Goal: Task Accomplishment & Management: Manage account settings

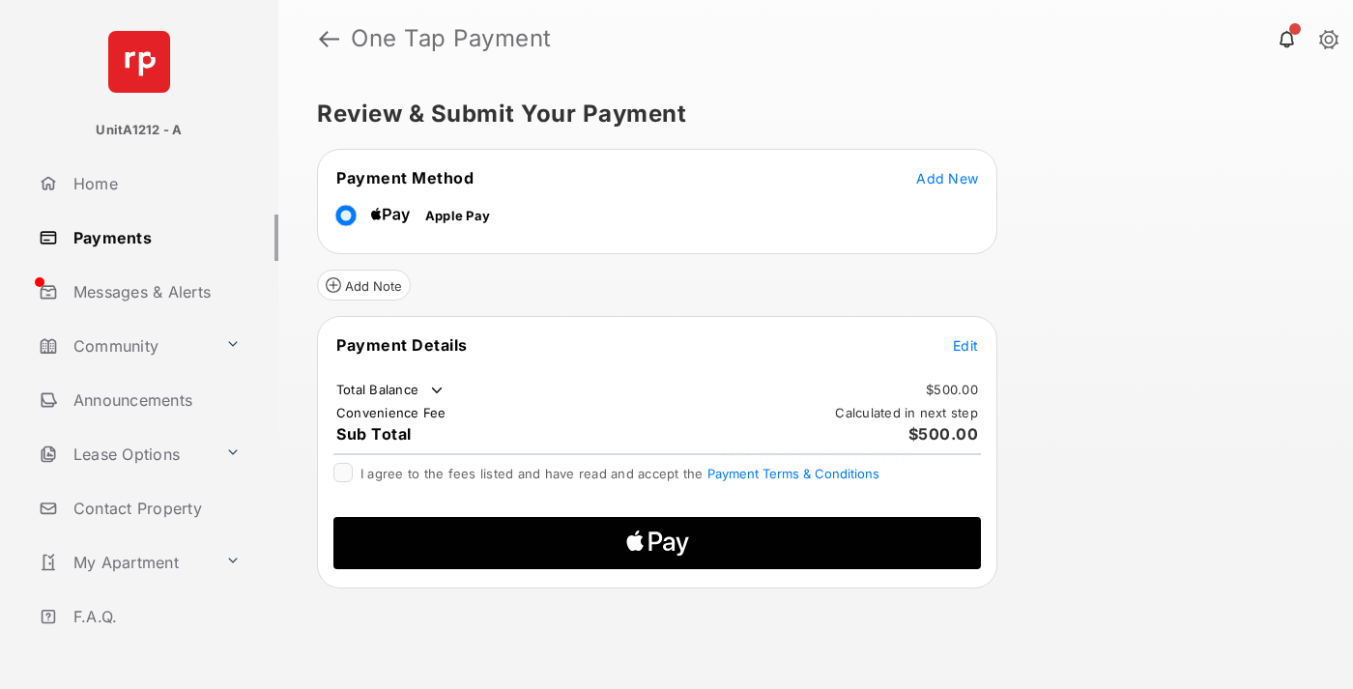
click at [947, 177] on span "Add New" at bounding box center [947, 178] width 62 height 16
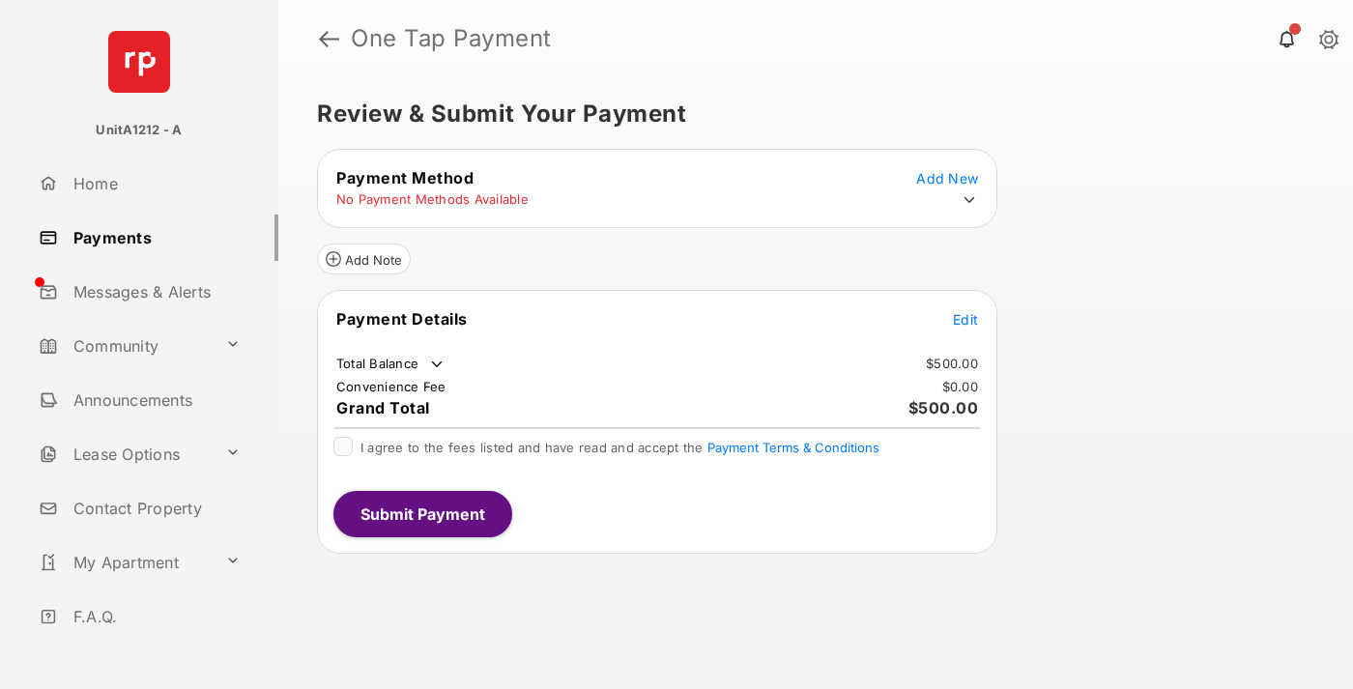
click at [969, 200] on icon at bounding box center [968, 199] width 17 height 17
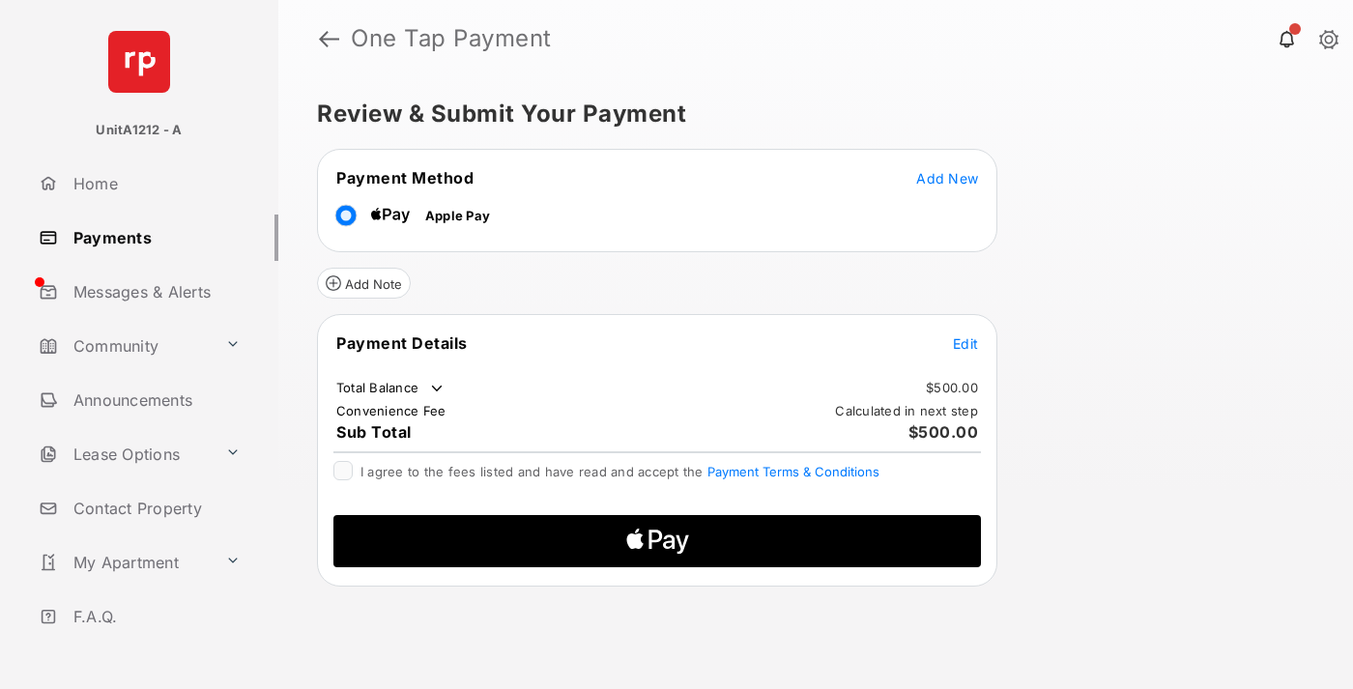
click at [965, 342] on span "Edit" at bounding box center [965, 343] width 25 height 16
